Goal: Find specific page/section

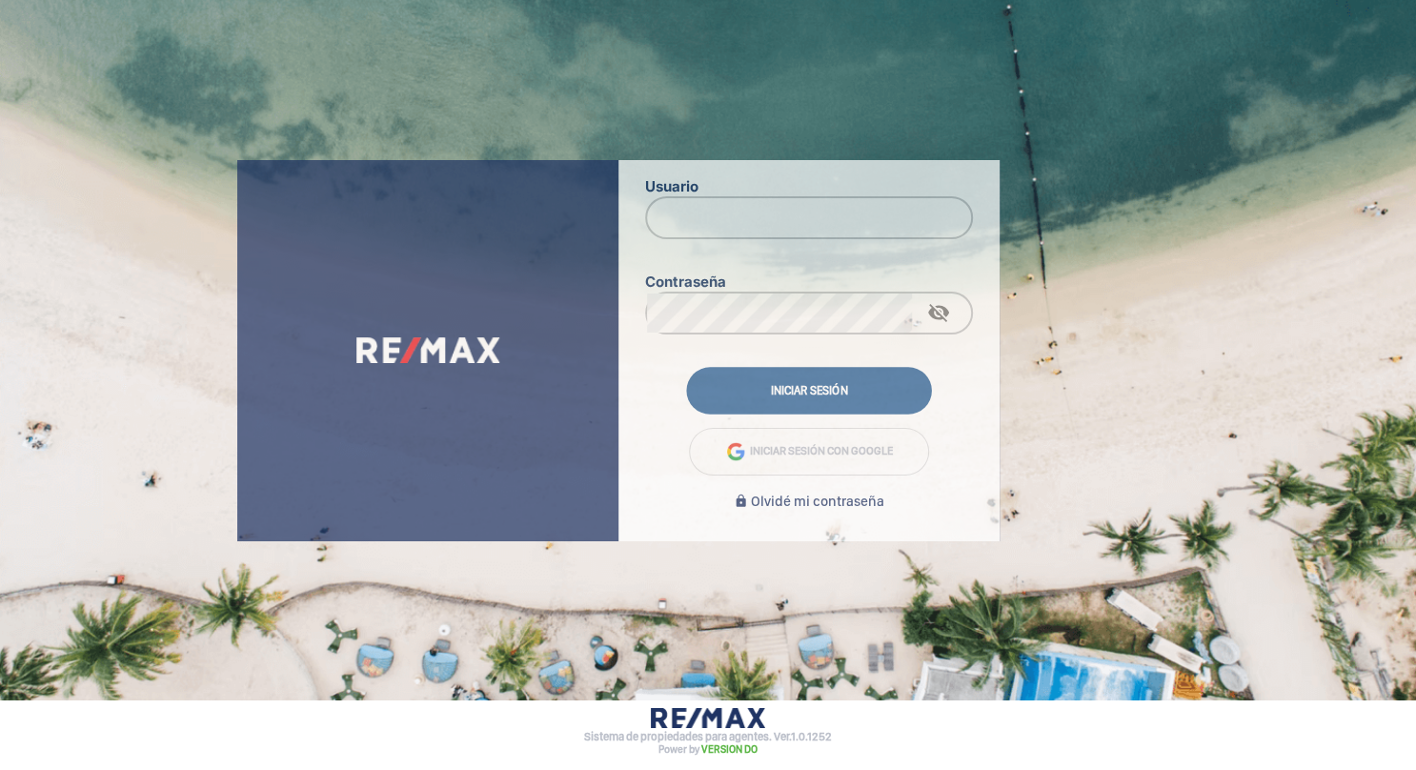
type input "[EMAIL_ADDRESS][DOMAIN_NAME]"
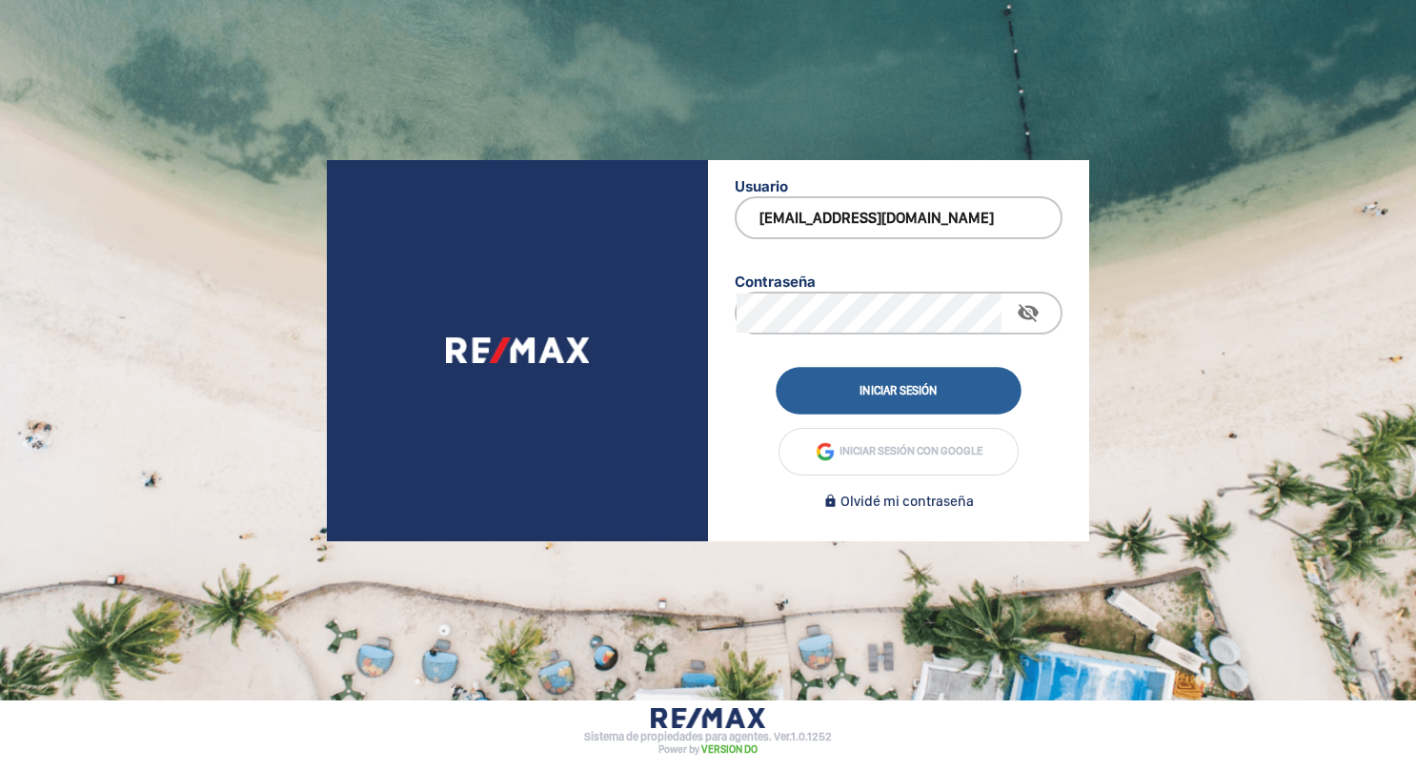
click at [940, 387] on button "Iniciar sesión" at bounding box center [899, 390] width 246 height 47
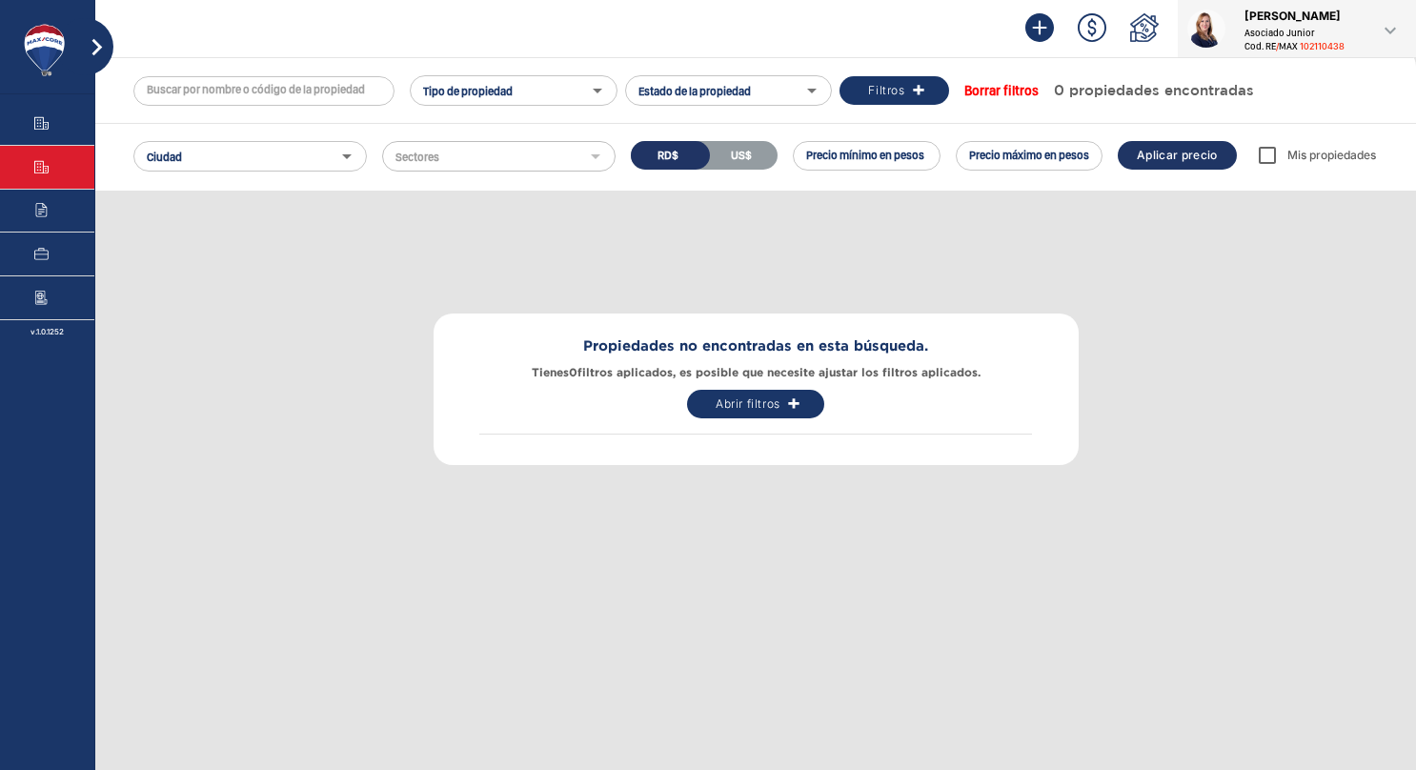
click at [920, 233] on div "Propiedades no encontradas en esta búsqueda. Tienes 0 filtros aplicados, es pos…" at bounding box center [756, 388] width 1290 height 385
click at [45, 116] on icon at bounding box center [41, 123] width 14 height 14
